Goal: Find specific page/section: Find specific page/section

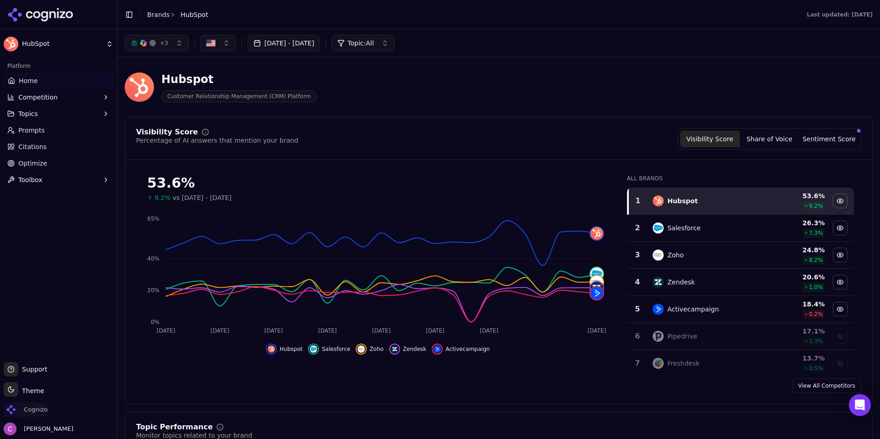
click at [38, 405] on span "Cognizo" at bounding box center [26, 409] width 44 height 15
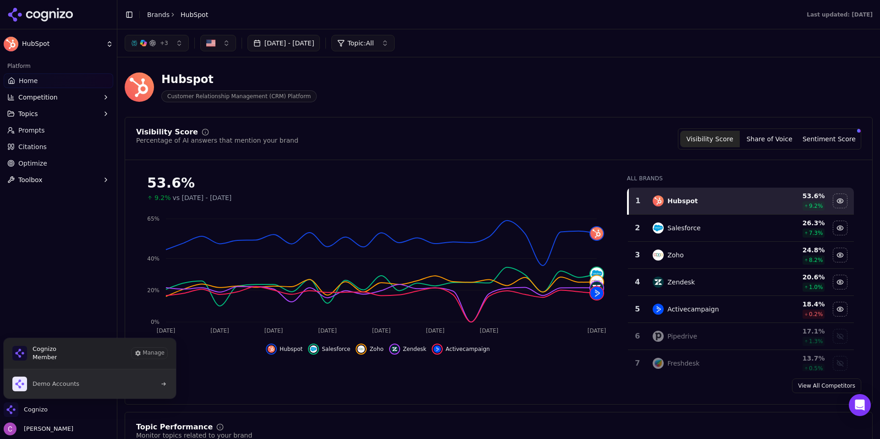
click at [59, 384] on span "Demo Accounts" at bounding box center [56, 383] width 47 height 8
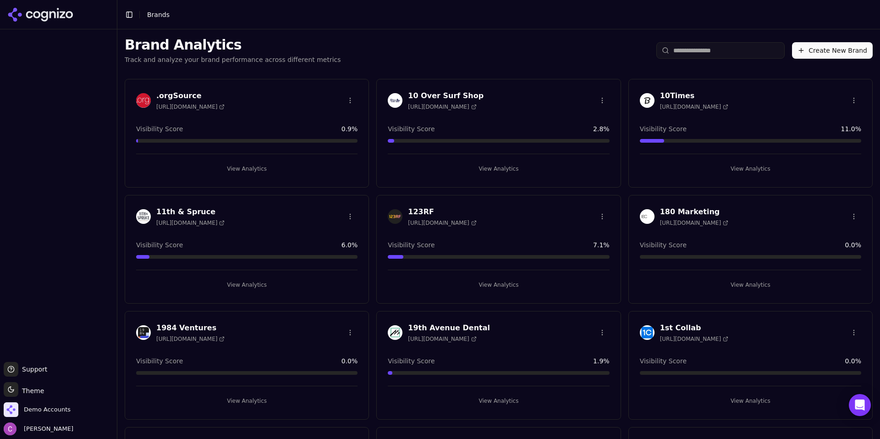
click at [490, 86] on div "10 Over Surf Shop [URL][DOMAIN_NAME] Visibility Score 2.8 % View Analytics" at bounding box center [498, 133] width 244 height 109
click at [756, 54] on input "search" at bounding box center [720, 50] width 128 height 16
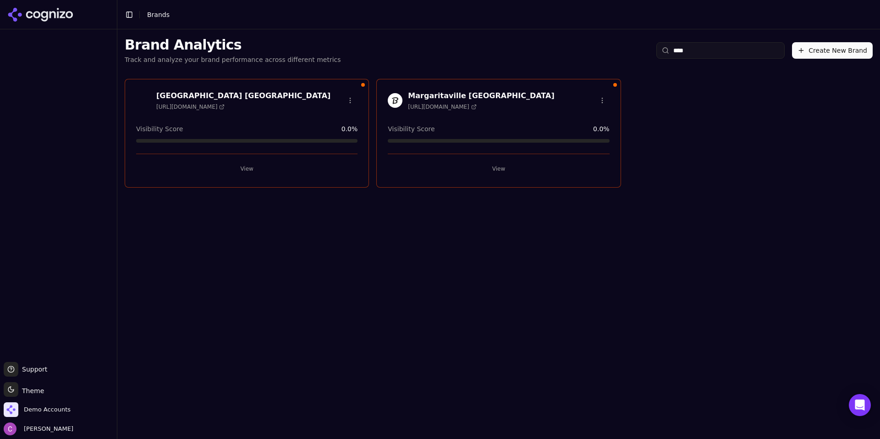
type input "****"
click at [521, 169] on button "View" at bounding box center [498, 168] width 221 height 15
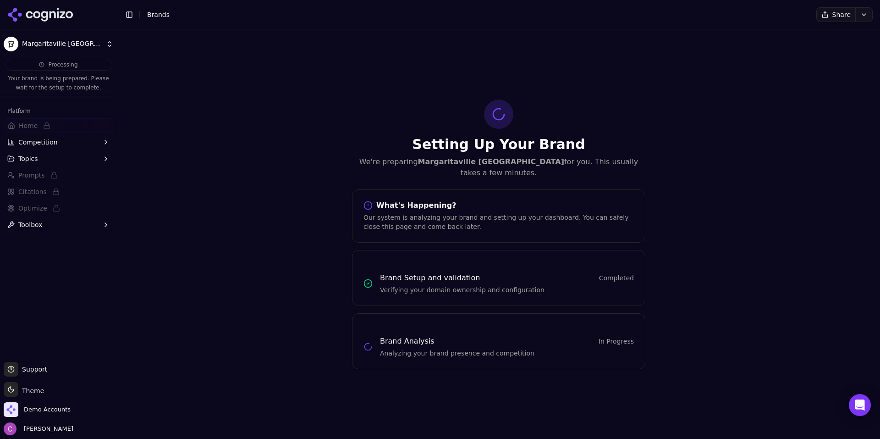
click at [343, 57] on html "Margaritaville Riviera Cancun Processing Your brand is being prepared. Please w…" at bounding box center [440, 219] width 880 height 439
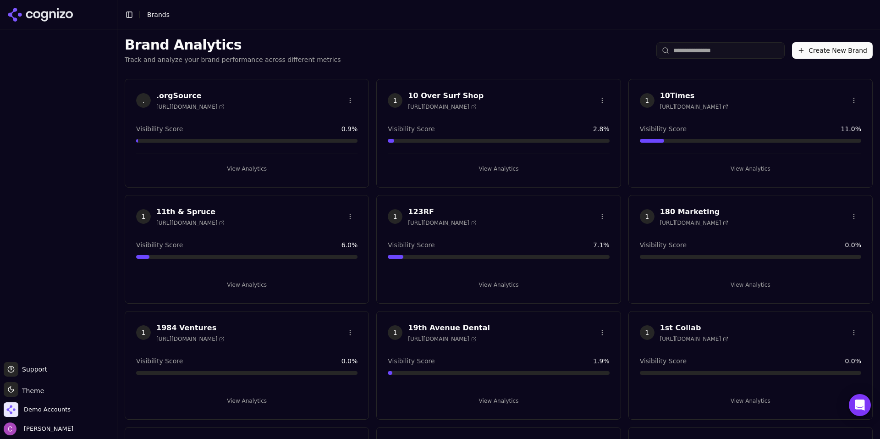
click at [715, 54] on input "search" at bounding box center [720, 50] width 128 height 16
click at [714, 51] on input "search" at bounding box center [720, 50] width 128 height 16
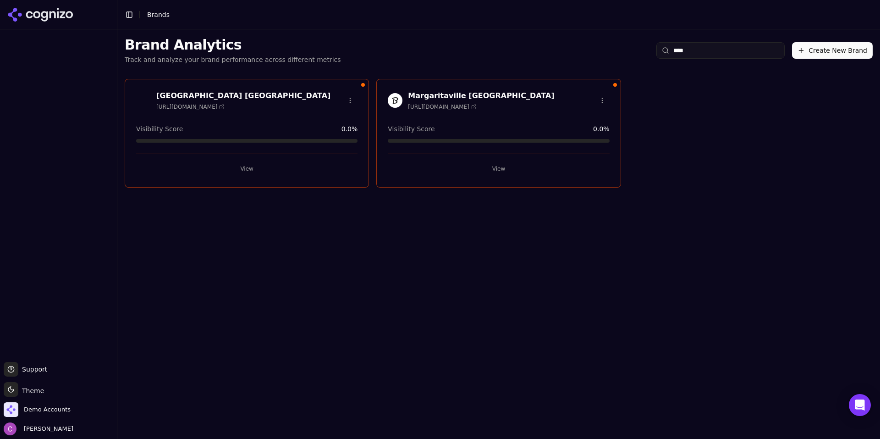
type input "****"
click at [297, 169] on button "View" at bounding box center [246, 168] width 221 height 15
